Goal: Transaction & Acquisition: Purchase product/service

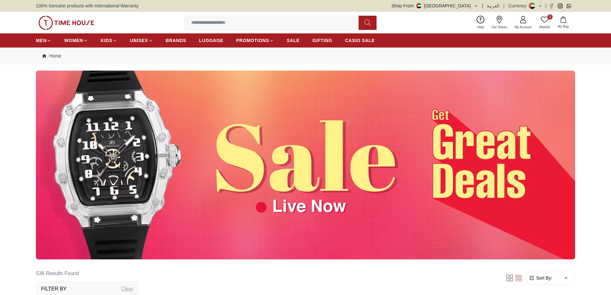
click at [292, 164] on img at bounding box center [305, 165] width 539 height 189
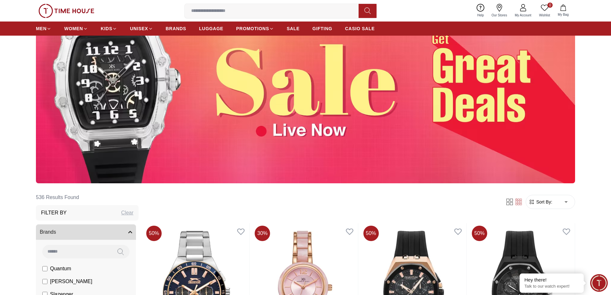
scroll to position [96, 0]
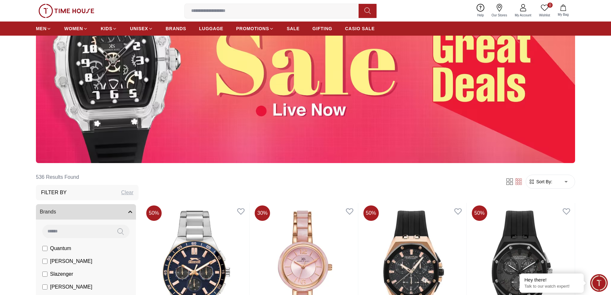
click at [279, 111] on img at bounding box center [305, 68] width 539 height 189
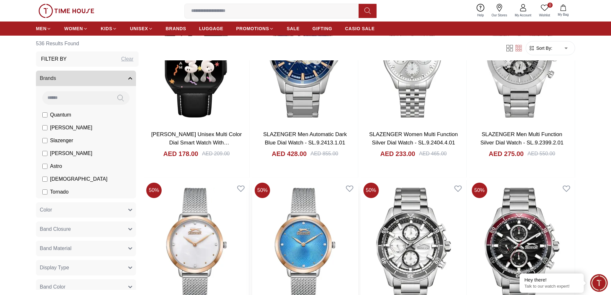
scroll to position [1925, 0]
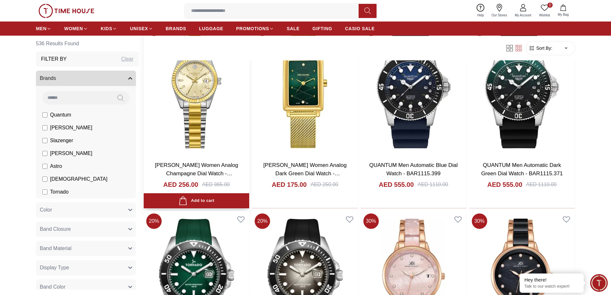
scroll to position [3401, 0]
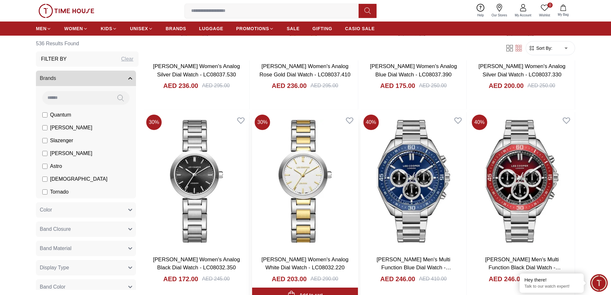
scroll to position [4878, 0]
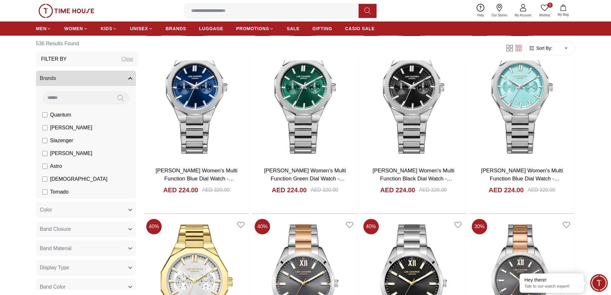
scroll to position [5295, 0]
click at [568, 11] on button "My Bag" at bounding box center [563, 10] width 19 height 15
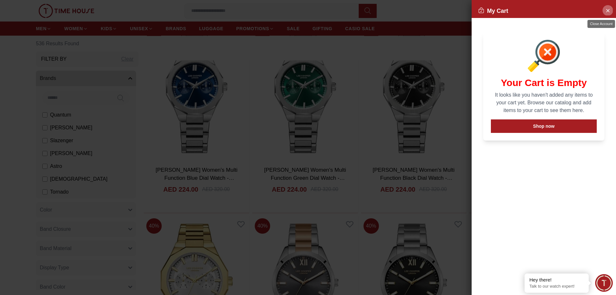
drag, startPoint x: 603, startPoint y: 14, endPoint x: 548, endPoint y: 16, distance: 55.3
click at [604, 13] on button "Close Account" at bounding box center [608, 10] width 10 height 10
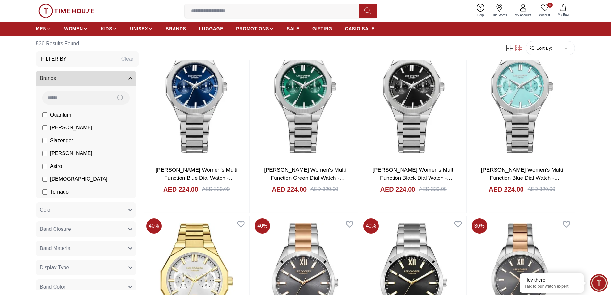
click at [522, 10] on icon at bounding box center [524, 8] width 8 height 8
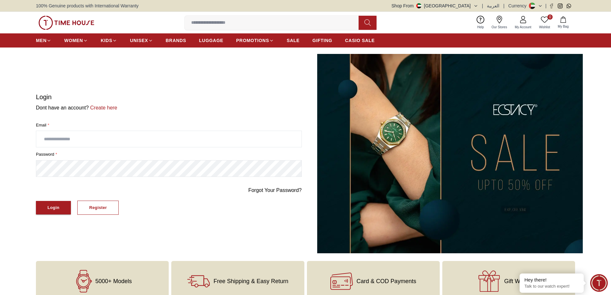
click at [59, 146] on input "text" at bounding box center [168, 139] width 265 height 16
type input "**********"
click at [50, 209] on div "Login" at bounding box center [53, 207] width 12 height 7
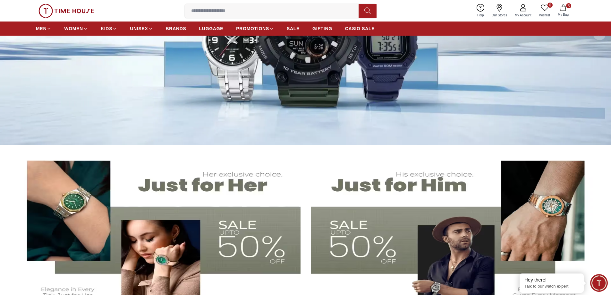
scroll to position [64, 0]
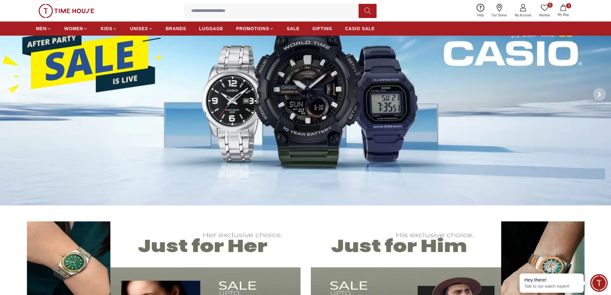
click at [333, 108] on img at bounding box center [305, 94] width 611 height 222
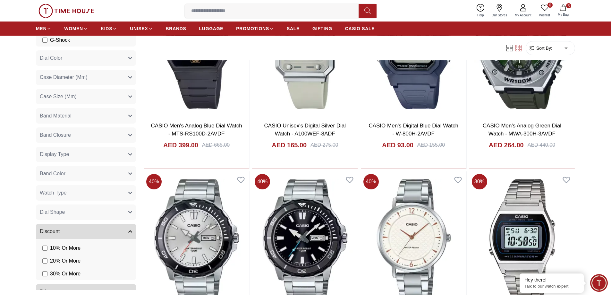
scroll to position [136, 0]
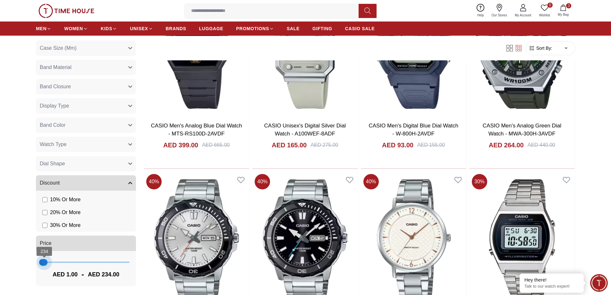
type input "***"
drag, startPoint x: 123, startPoint y: 263, endPoint x: 44, endPoint y: 260, distance: 79.7
click at [44, 260] on span "157" at bounding box center [43, 262] width 6 height 6
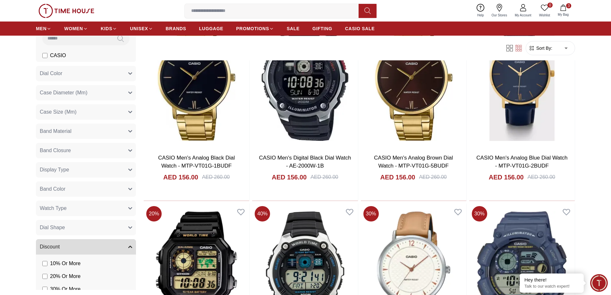
scroll to position [59, 0]
click at [121, 207] on button "Watch Type" at bounding box center [86, 208] width 100 height 15
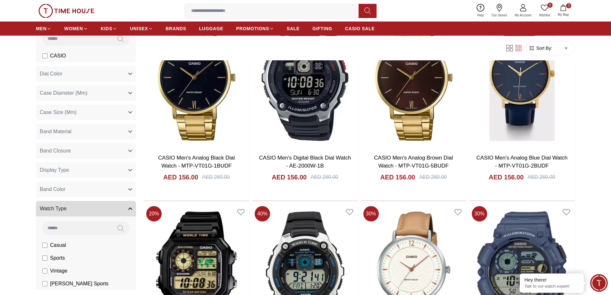
click at [121, 207] on button "Watch Type" at bounding box center [86, 208] width 100 height 15
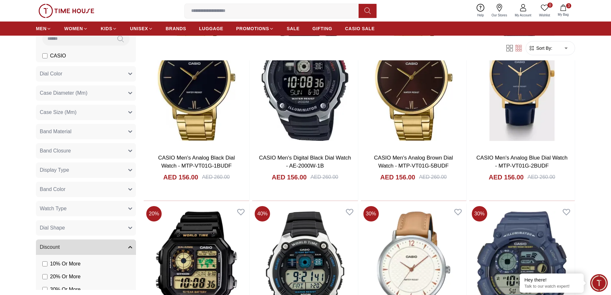
click at [110, 187] on button "Band Color" at bounding box center [86, 189] width 100 height 15
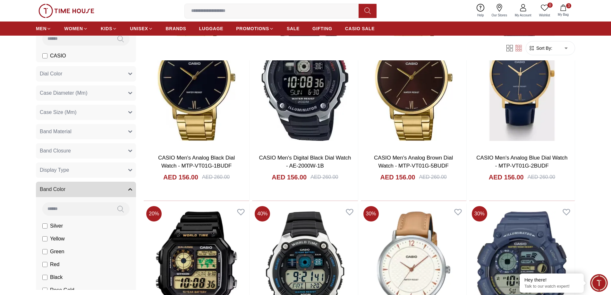
click at [110, 187] on button "Band Color" at bounding box center [86, 189] width 100 height 15
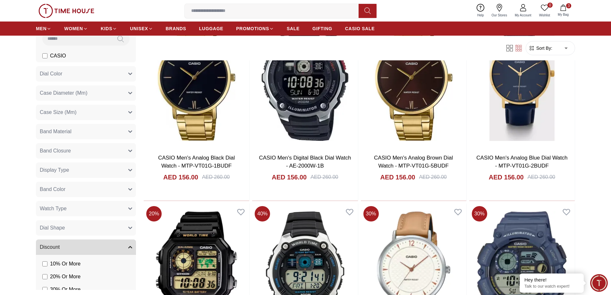
click at [113, 169] on button "Display Type" at bounding box center [86, 169] width 100 height 15
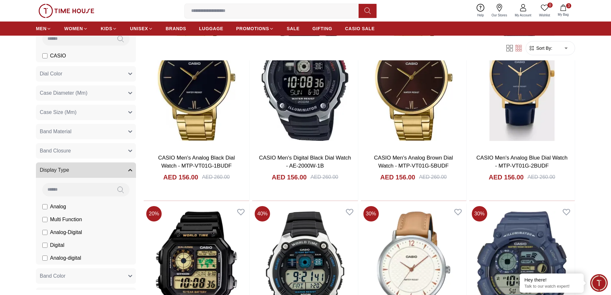
click at [113, 169] on button "Display Type" at bounding box center [86, 169] width 100 height 15
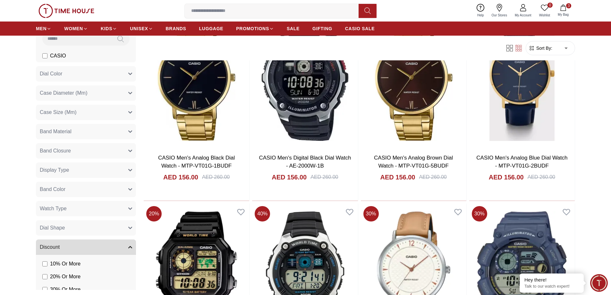
click at [108, 150] on button "Band Closure" at bounding box center [86, 150] width 100 height 15
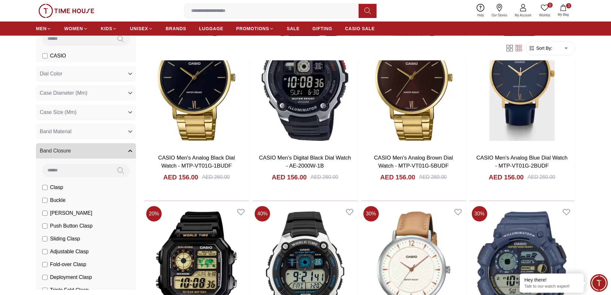
click at [108, 150] on button "Band Closure" at bounding box center [86, 150] width 100 height 15
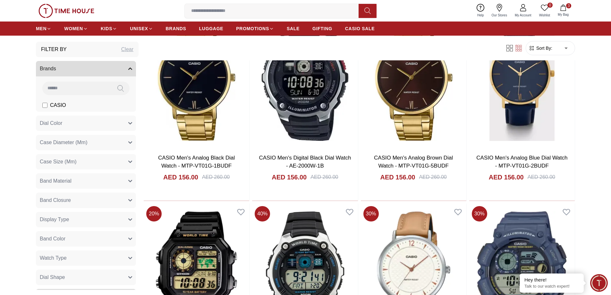
scroll to position [0, 0]
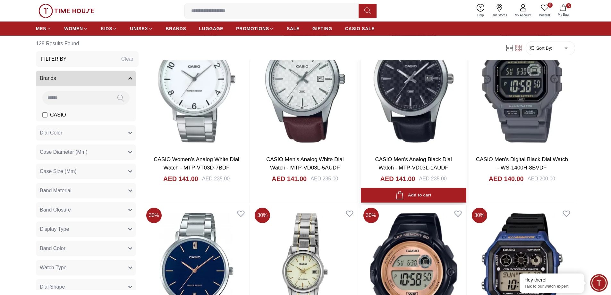
scroll to position [1925, 0]
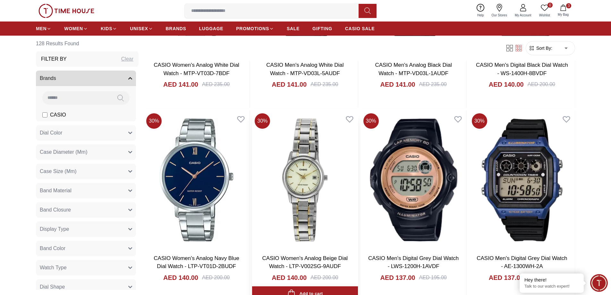
scroll to position [1957, 0]
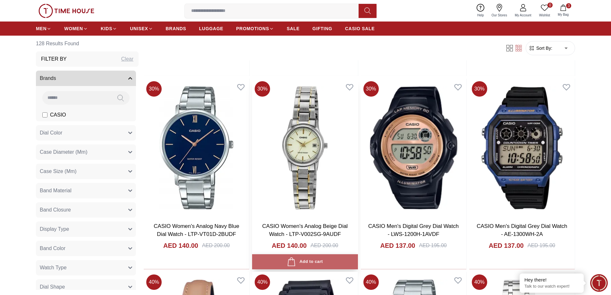
click at [301, 260] on div "Add to cart" at bounding box center [305, 261] width 36 height 9
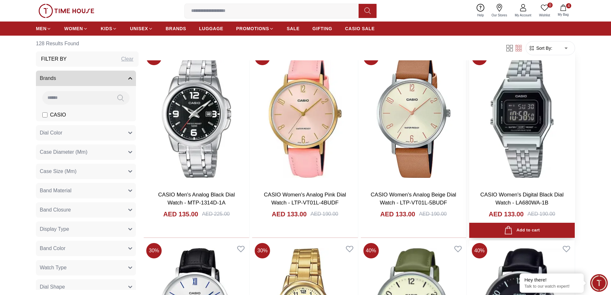
scroll to position [2375, 0]
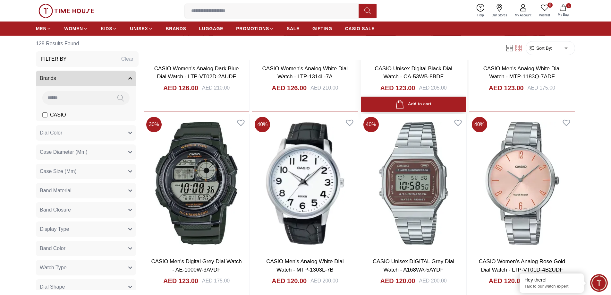
scroll to position [3305, 0]
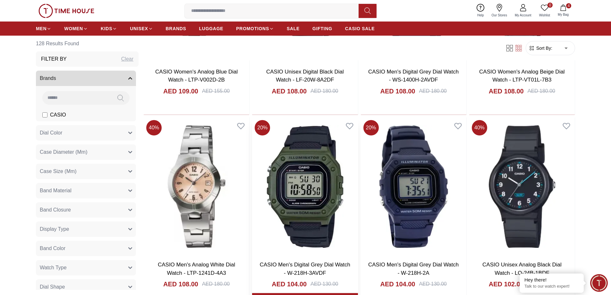
scroll to position [4653, 0]
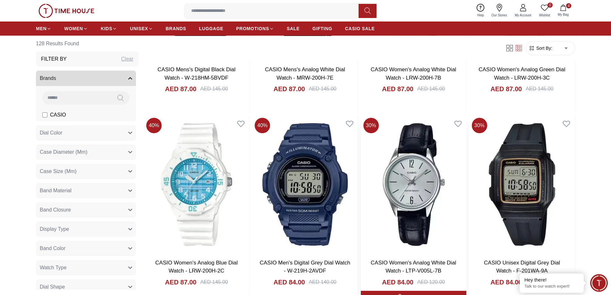
scroll to position [5800, 0]
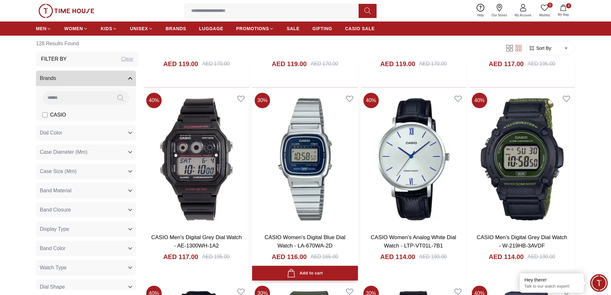
scroll to position [3915, 0]
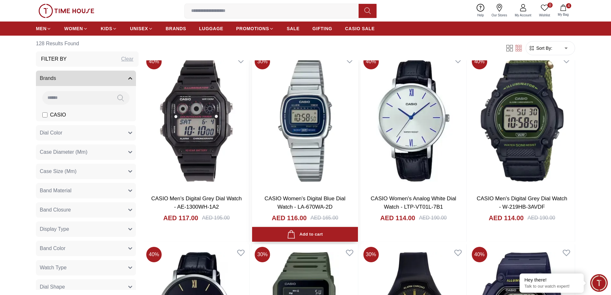
click at [308, 231] on div "Add to cart" at bounding box center [305, 234] width 36 height 9
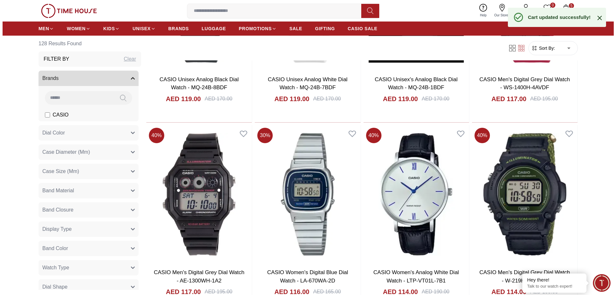
scroll to position [3819, 0]
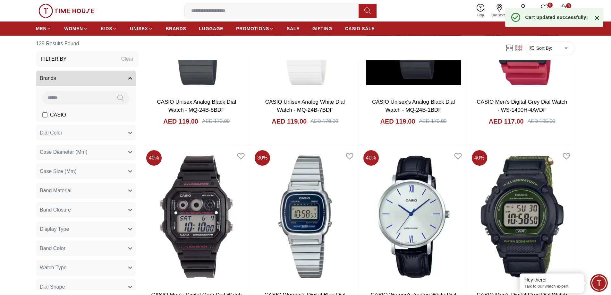
click at [566, 5] on span "5" at bounding box center [568, 5] width 5 height 5
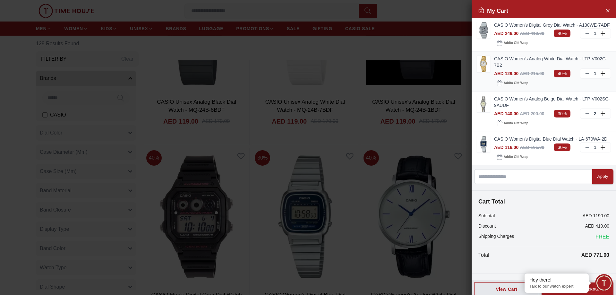
click at [585, 76] on icon at bounding box center [587, 73] width 5 height 5
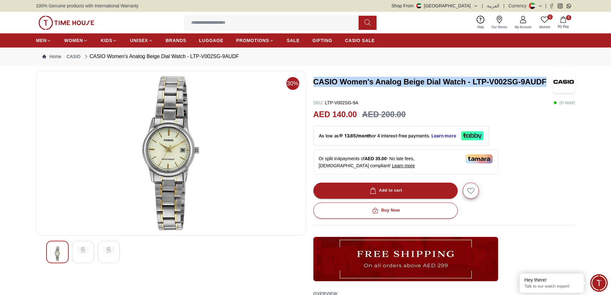
drag, startPoint x: 315, startPoint y: 82, endPoint x: 547, endPoint y: 79, distance: 231.7
click at [547, 79] on h3 "CASIO Women's Analog Beige Dial Watch - LTP-V002SG-9AUDF" at bounding box center [434, 82] width 240 height 10
copy h3 "CASIO Women's Analog Beige Dial Watch - LTP-V002SG-9AUDF"
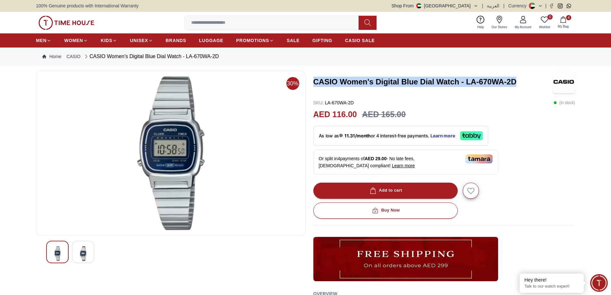
drag, startPoint x: 314, startPoint y: 82, endPoint x: 522, endPoint y: 84, distance: 208.3
click at [522, 84] on h3 "CASIO Women's Digital Blue Dial Watch - LA-670WA-2D" at bounding box center [434, 82] width 240 height 10
copy h3 "CASIO Women's Digital Blue Dial Watch - LA-670WA-2D"
